Goal: Transaction & Acquisition: Purchase product/service

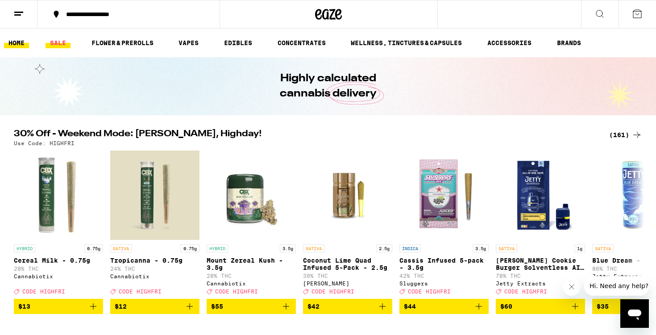
click at [57, 41] on link "SALE" at bounding box center [58, 42] width 25 height 11
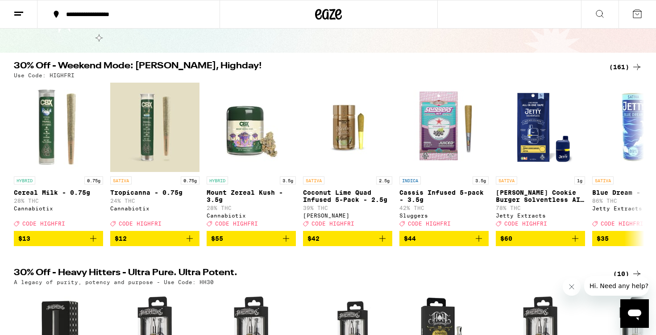
scroll to position [60, 0]
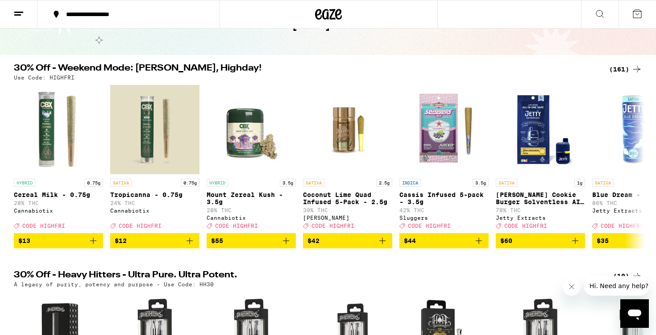
click at [629, 71] on div "(161)" at bounding box center [625, 69] width 33 height 11
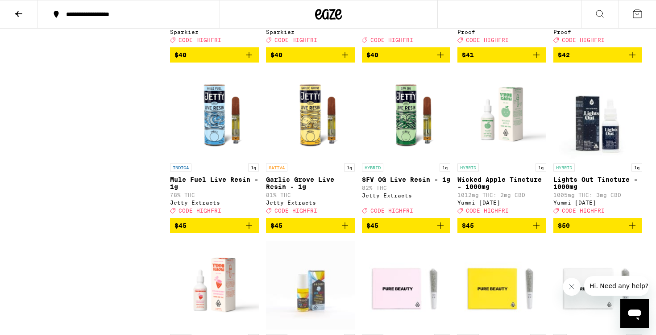
scroll to position [4649, 0]
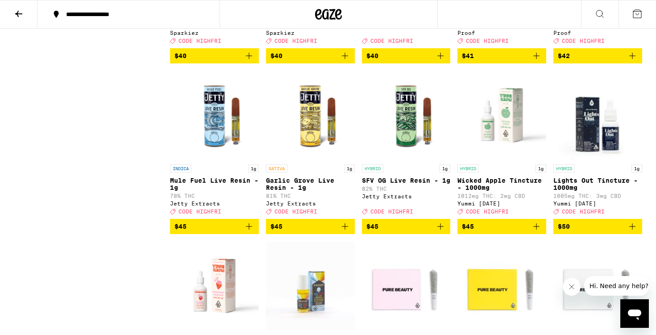
click at [444, 61] on icon "Add to bag" at bounding box center [440, 55] width 11 height 11
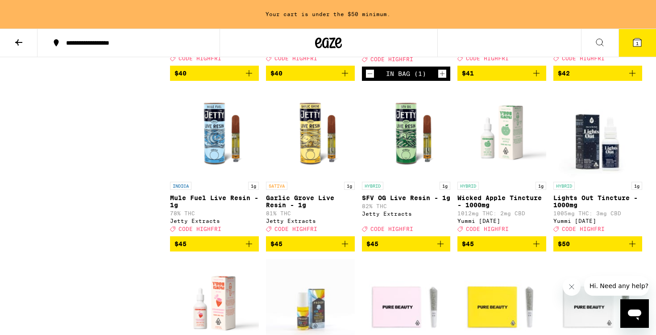
scroll to position [4660, 0]
click at [370, 79] on icon "Decrement" at bounding box center [370, 73] width 8 height 11
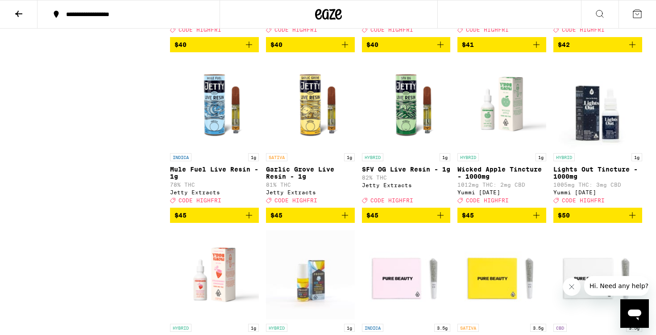
click at [346, 50] on icon "Add to bag" at bounding box center [345, 44] width 11 height 11
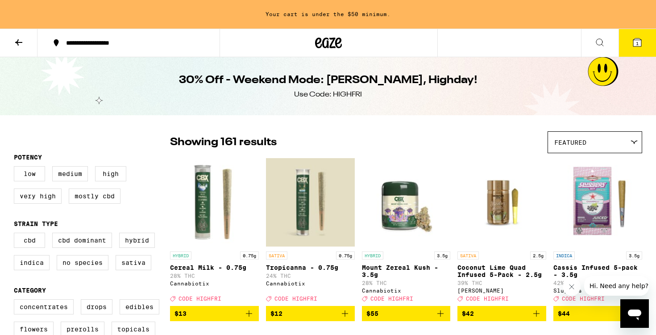
scroll to position [0, 0]
click at [329, 47] on icon at bounding box center [328, 42] width 13 height 11
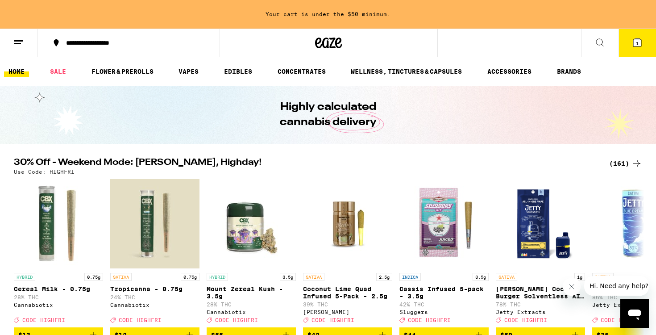
click at [22, 45] on icon at bounding box center [18, 42] width 11 height 11
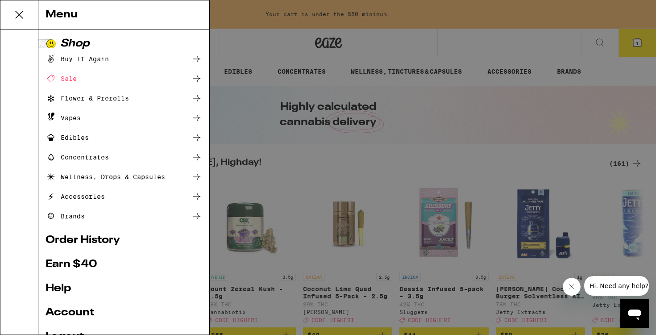
click at [98, 98] on div "Flower & Prerolls" at bounding box center [87, 98] width 83 height 11
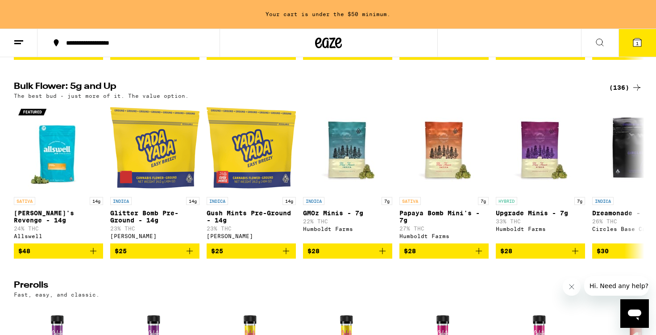
scroll to position [200, 0]
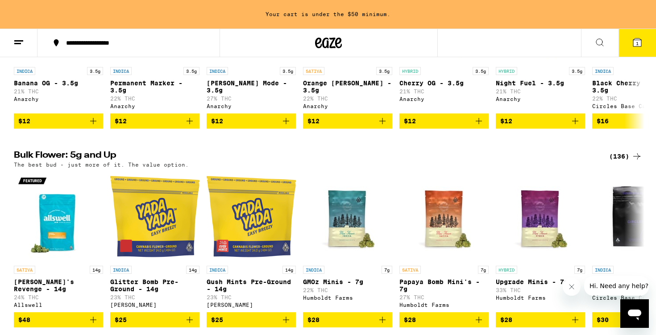
click at [624, 160] on div "(136)" at bounding box center [625, 156] width 33 height 11
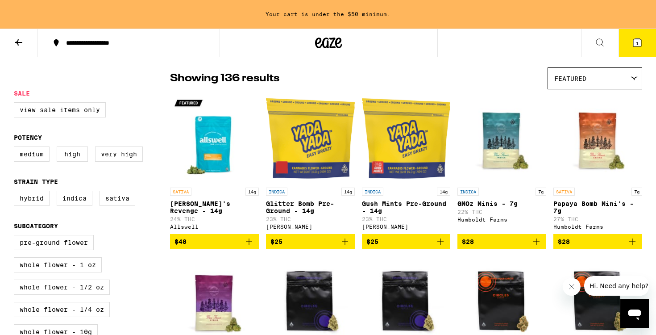
scroll to position [30, 0]
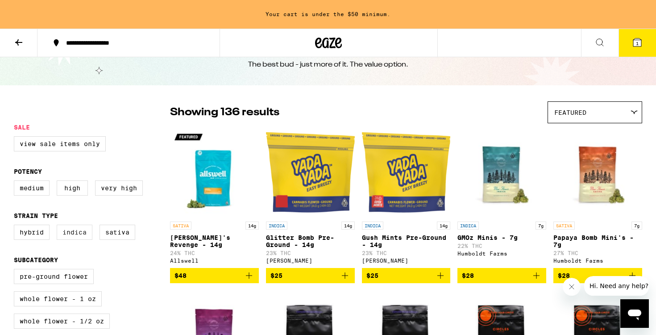
click at [83, 235] on label "Indica" at bounding box center [75, 231] width 36 height 15
click at [16, 226] on input "Indica" at bounding box center [16, 226] width 0 height 0
checkbox input "true"
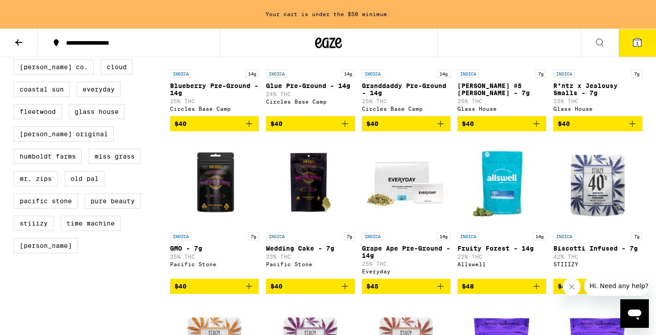
scroll to position [507, 0]
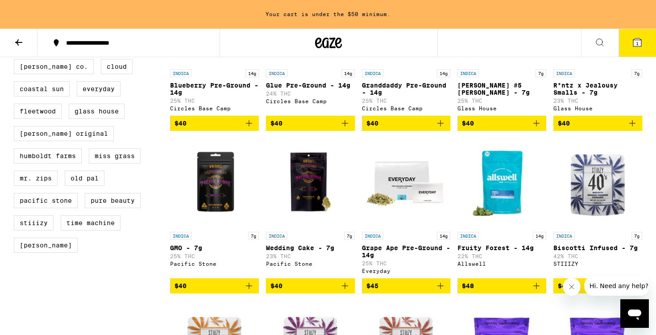
click at [249, 291] on icon "Add to bag" at bounding box center [249, 285] width 11 height 11
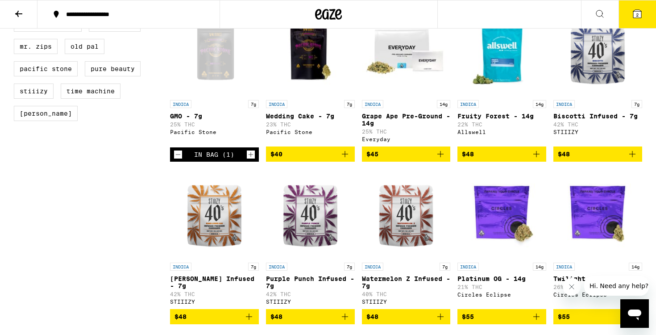
scroll to position [609, 0]
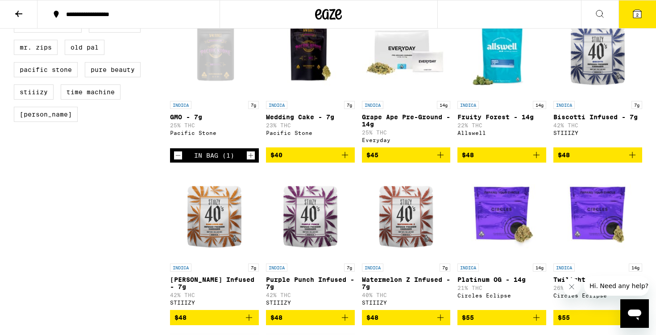
click at [645, 25] on button "2" at bounding box center [636, 14] width 37 height 28
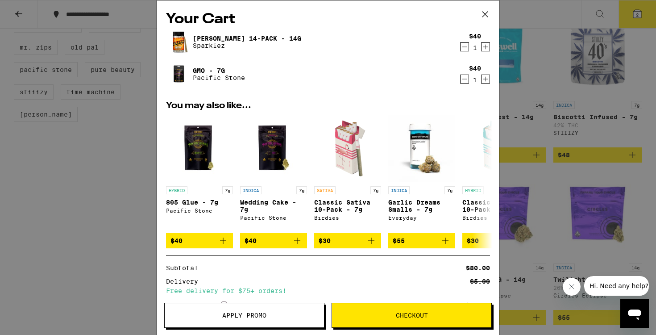
click at [253, 314] on span "Apply Promo" at bounding box center [244, 315] width 44 height 6
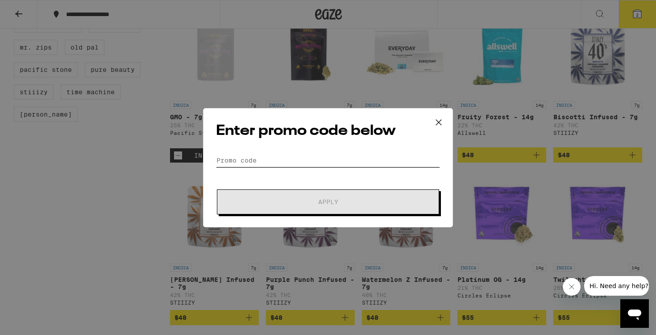
click at [267, 161] on input "Promo Code" at bounding box center [328, 159] width 224 height 13
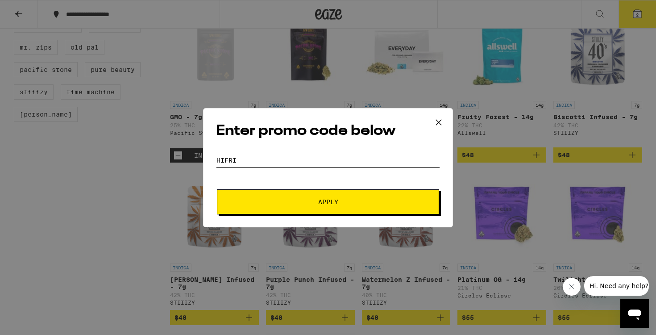
type input "HIFRI"
click at [316, 199] on span "Apply" at bounding box center [328, 202] width 161 height 6
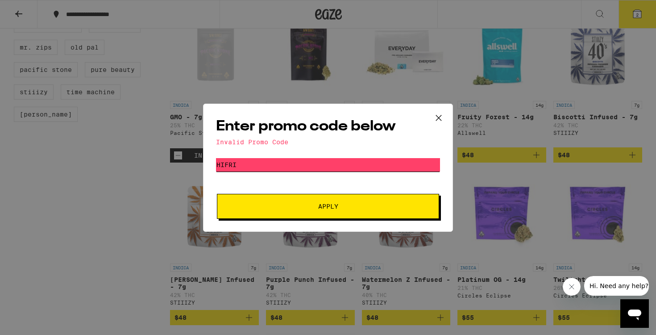
click at [350, 166] on input "HIFRI" at bounding box center [328, 164] width 224 height 13
click at [440, 117] on icon at bounding box center [438, 117] width 13 height 13
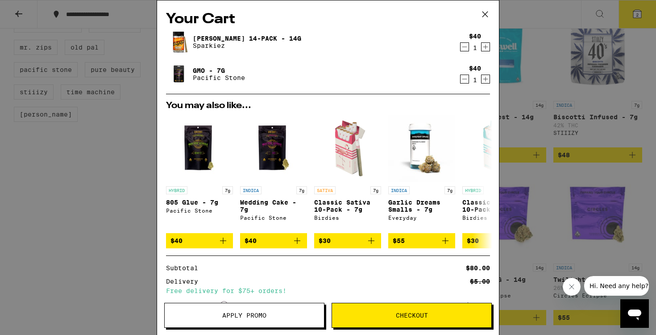
click at [244, 320] on button "Apply Promo" at bounding box center [244, 314] width 160 height 25
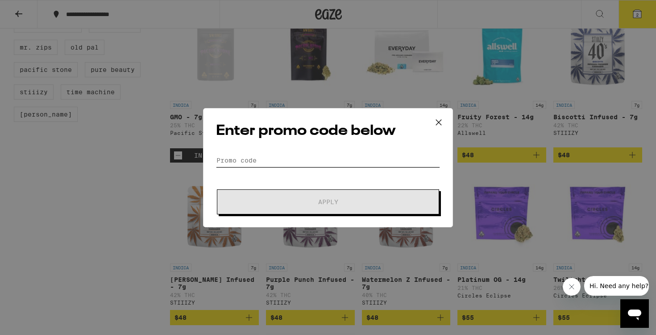
click at [265, 164] on input "Promo Code" at bounding box center [328, 159] width 224 height 13
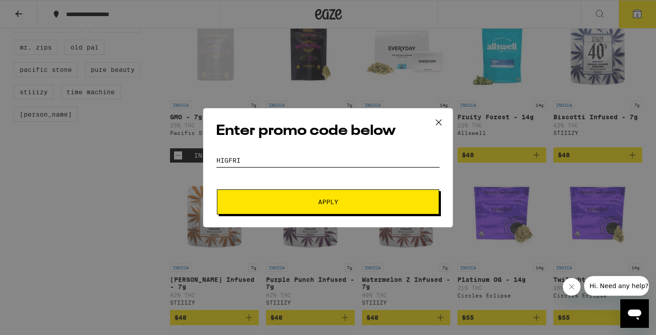
type input "HIGFRI"
click at [297, 195] on button "Apply" at bounding box center [328, 201] width 222 height 25
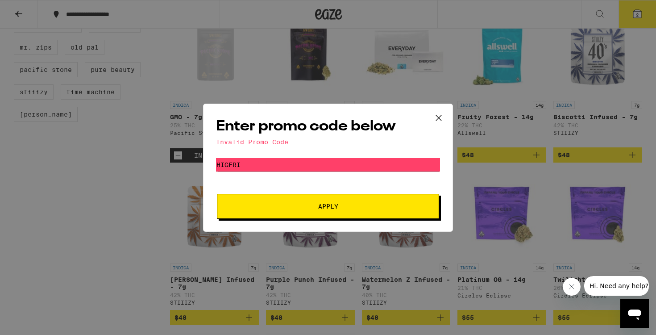
click at [439, 115] on icon at bounding box center [438, 117] width 13 height 13
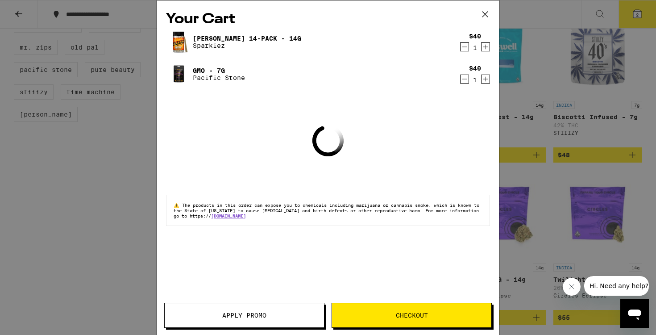
click at [490, 14] on icon at bounding box center [484, 14] width 13 height 13
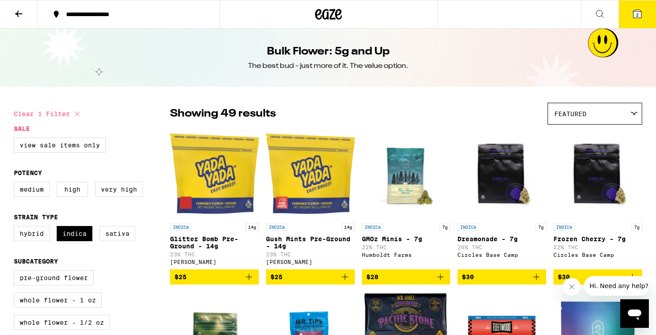
click at [318, 15] on icon at bounding box center [318, 14] width 7 height 11
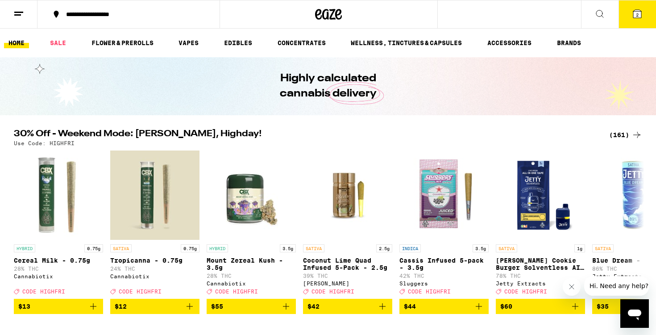
click at [640, 22] on button "2" at bounding box center [636, 14] width 37 height 28
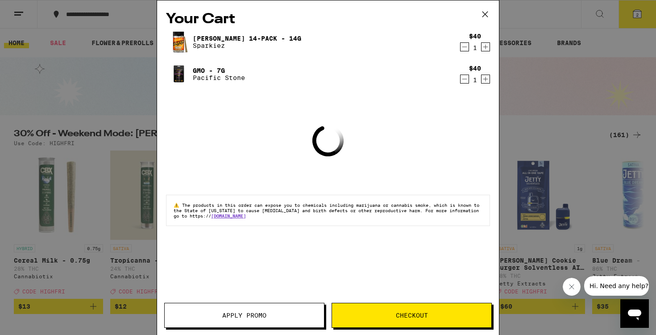
click at [258, 309] on button "Apply Promo" at bounding box center [244, 314] width 160 height 25
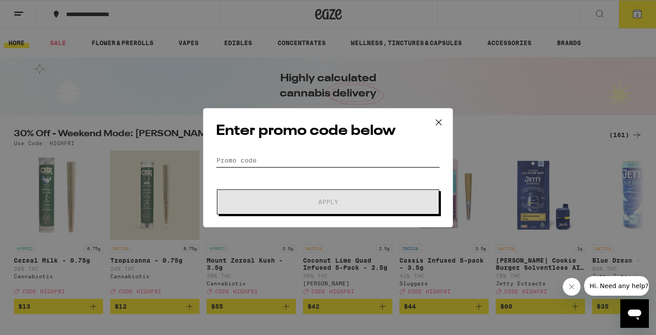
click at [290, 157] on input "Promo Code" at bounding box center [328, 159] width 224 height 13
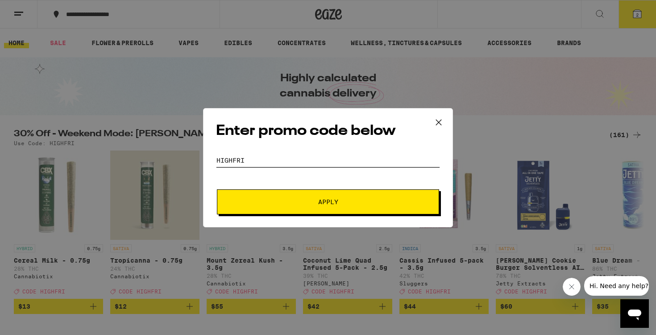
type input "HIGHFRI"
click at [295, 202] on span "Apply" at bounding box center [328, 202] width 161 height 6
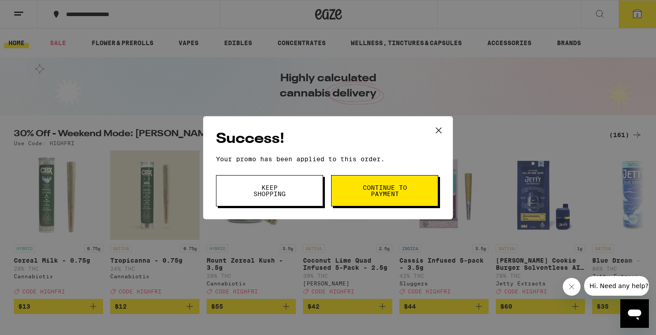
click at [400, 190] on span "Continue to payment" at bounding box center [385, 190] width 46 height 12
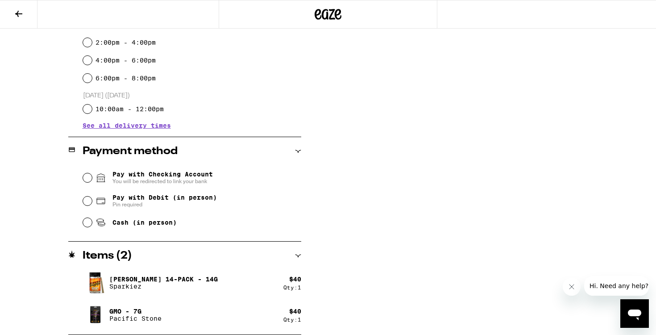
scroll to position [276, 0]
click at [93, 202] on div "Pay with Debit (in person) Pin required" at bounding box center [192, 200] width 218 height 23
click at [88, 202] on input "Pay with Debit (in person) Pin required" at bounding box center [87, 200] width 9 height 9
radio input "true"
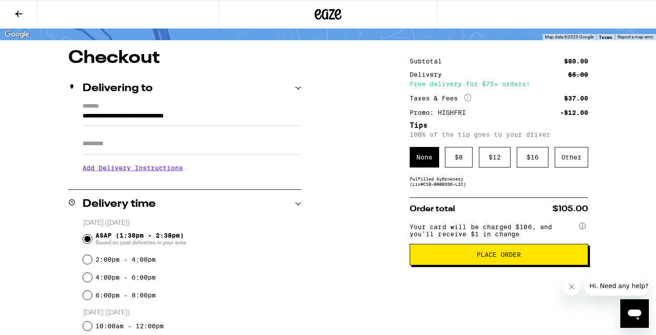
scroll to position [85, 0]
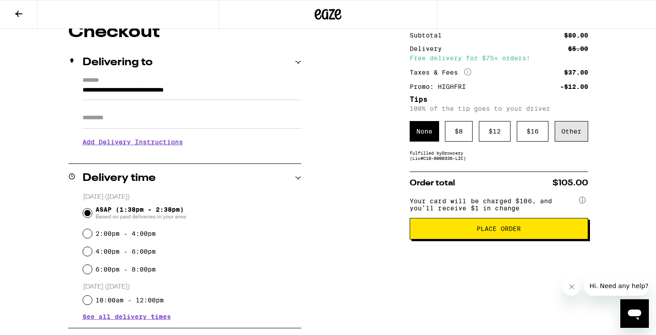
click at [575, 137] on div "Other" at bounding box center [571, 131] width 33 height 21
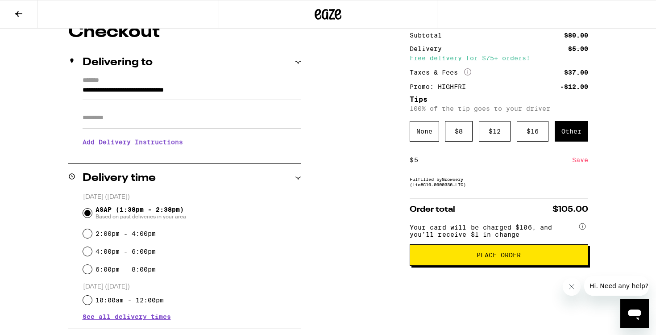
type input "5"
click at [539, 194] on div "Subtotal $80.00 Delivery $5.00 Free delivery for $75+ orders! Taxes & Fees More…" at bounding box center [499, 274] width 178 height 502
click at [518, 257] on button "Place Order" at bounding box center [499, 254] width 178 height 21
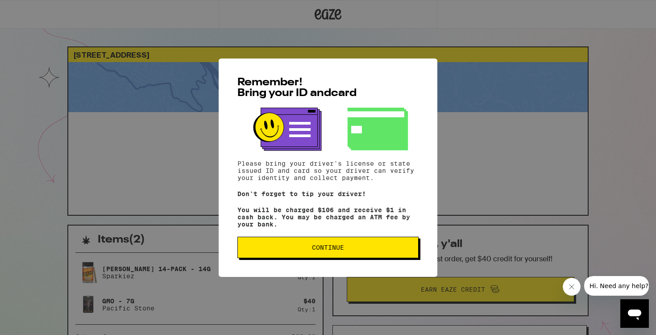
click at [356, 245] on button "Continue" at bounding box center [327, 246] width 181 height 21
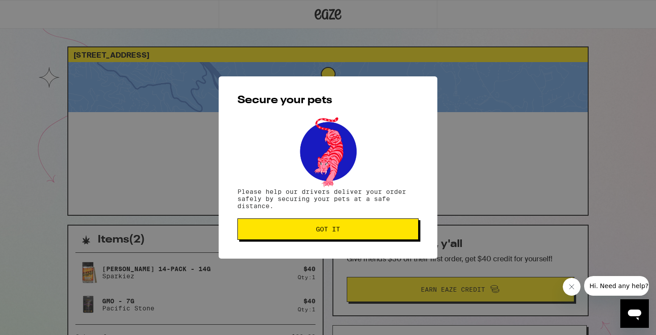
click at [310, 225] on button "Got it" at bounding box center [327, 228] width 181 height 21
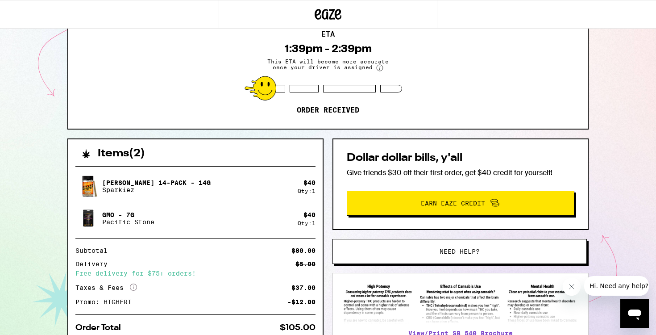
scroll to position [87, 0]
